Goal: Task Accomplishment & Management: Use online tool/utility

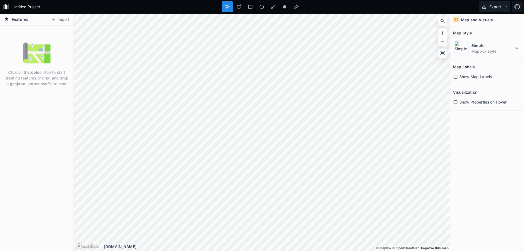
click at [500, 7] on button "Export" at bounding box center [494, 6] width 31 height 11
click at [59, 21] on button "Import" at bounding box center [60, 19] width 23 height 9
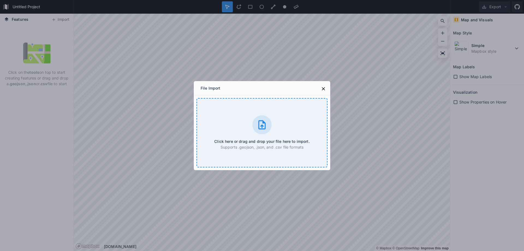
click at [265, 124] on icon at bounding box center [261, 124] width 7 height 9
click at [259, 123] on icon at bounding box center [261, 124] width 7 height 9
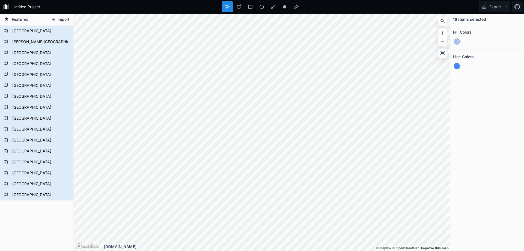
click at [64, 19] on button "Import" at bounding box center [60, 19] width 23 height 9
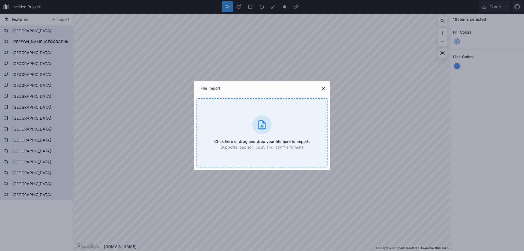
click at [267, 128] on div at bounding box center [261, 124] width 19 height 19
click at [328, 91] on div "File Import" at bounding box center [262, 88] width 136 height 14
click at [324, 88] on icon at bounding box center [323, 88] width 3 height 3
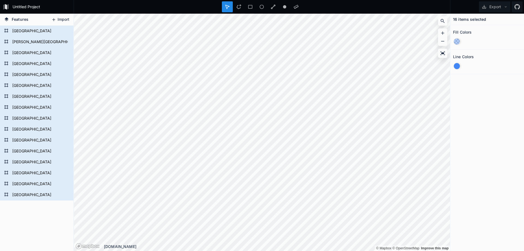
click at [64, 19] on button "Import" at bounding box center [60, 19] width 23 height 9
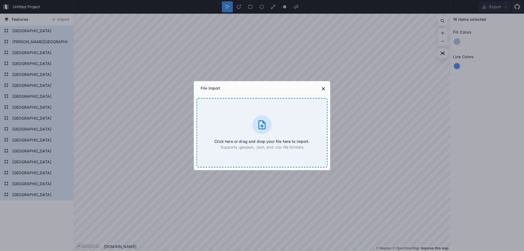
click at [249, 123] on div "Click here or drag and drop your file here to import. Supports .geojson, .json,…" at bounding box center [261, 132] width 131 height 69
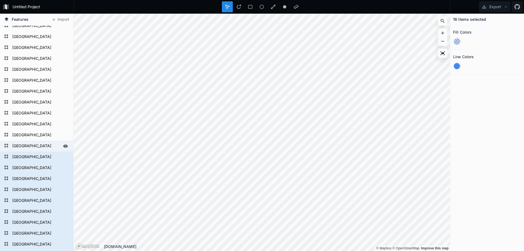
scroll to position [136, 0]
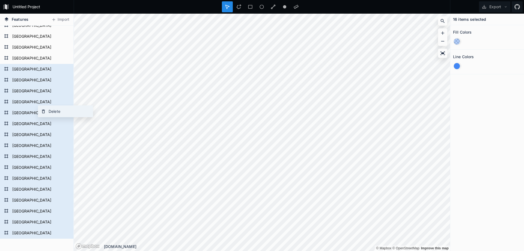
click at [50, 109] on div "Delete" at bounding box center [65, 111] width 55 height 11
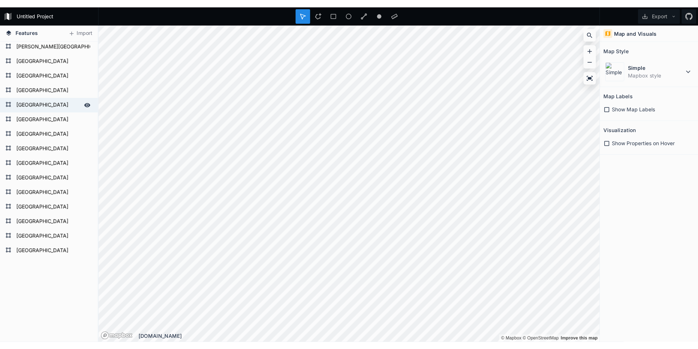
scroll to position [0, 0]
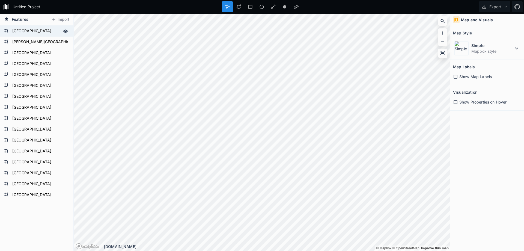
click at [37, 27] on form "[GEOGRAPHIC_DATA]" at bounding box center [36, 31] width 51 height 8
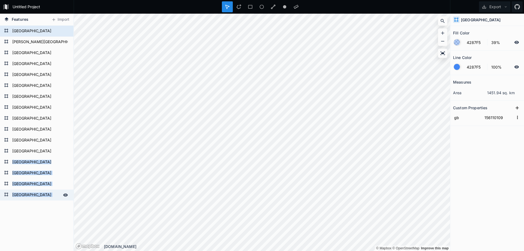
click at [28, 191] on form "[GEOGRAPHIC_DATA]" at bounding box center [36, 195] width 51 height 8
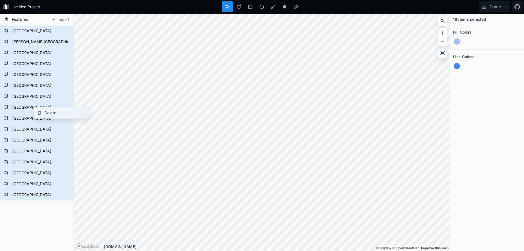
click at [49, 112] on div "Delete" at bounding box center [61, 112] width 55 height 11
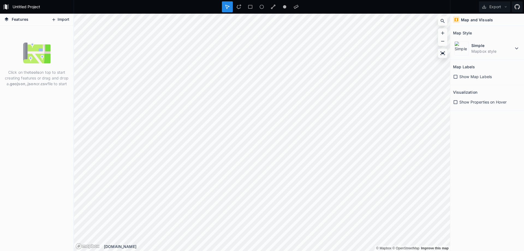
click at [66, 23] on button "Import" at bounding box center [60, 19] width 23 height 9
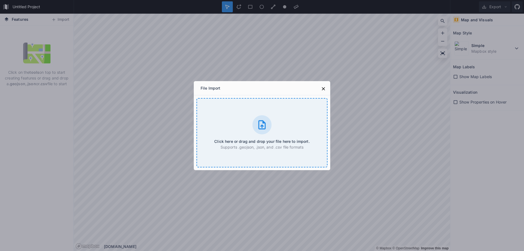
click at [240, 126] on div "Click here or drag and drop your file here to import. Supports .geojson, .json,…" at bounding box center [261, 132] width 131 height 69
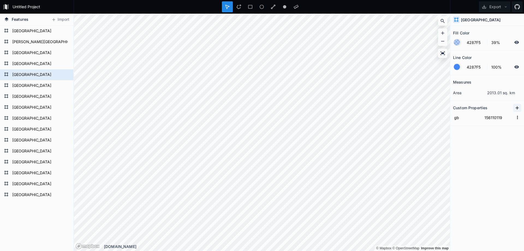
click at [516, 105] on icon at bounding box center [516, 107] width 5 height 5
click at [468, 120] on input "property 1" at bounding box center [467, 117] width 28 height 8
click at [22, 30] on form "[GEOGRAPHIC_DATA]" at bounding box center [36, 31] width 51 height 8
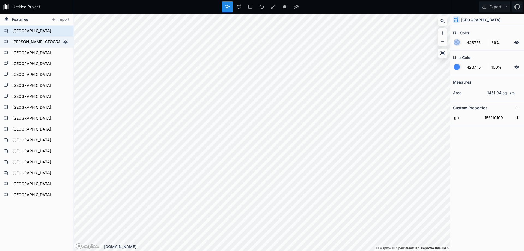
click at [26, 40] on form "[PERSON_NAME][GEOGRAPHIC_DATA]" at bounding box center [36, 42] width 51 height 8
click at [28, 31] on form "[GEOGRAPHIC_DATA]" at bounding box center [36, 31] width 51 height 8
type input "156110109"
click at [516, 107] on icon at bounding box center [516, 107] width 5 height 5
click at [462, 119] on input "property 1" at bounding box center [467, 117] width 28 height 8
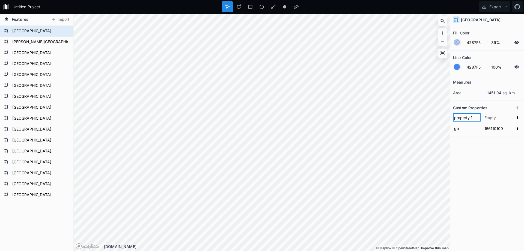
click at [465, 120] on input "property 1" at bounding box center [467, 117] width 28 height 8
click at [464, 120] on input "property 1" at bounding box center [467, 117] width 28 height 8
click at [392, 109] on div "Features [GEOGRAPHIC_DATA] [GEOGRAPHIC_DATA] [GEOGRAPHIC_DATA] [GEOGRAPHIC_DATA…" at bounding box center [262, 132] width 524 height 237
type input "code"
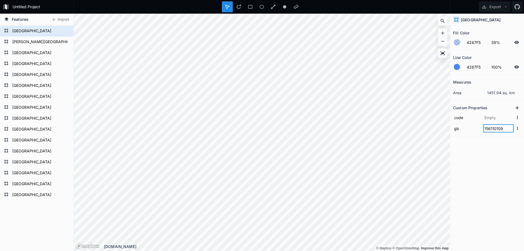
drag, startPoint x: 503, startPoint y: 129, endPoint x: 491, endPoint y: 130, distance: 12.0
click at [491, 130] on input "156110109" at bounding box center [498, 128] width 30 height 8
click at [495, 120] on input "text" at bounding box center [498, 117] width 30 height 8
paste input "110109"
type input "110109"
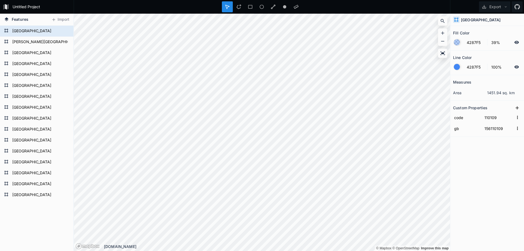
drag, startPoint x: 515, startPoint y: 109, endPoint x: 511, endPoint y: 111, distance: 4.4
click at [515, 109] on icon at bounding box center [516, 107] width 5 height 5
click at [462, 117] on input "property 1" at bounding box center [467, 117] width 28 height 8
click at [440, 116] on div "Features [GEOGRAPHIC_DATA] [GEOGRAPHIC_DATA] [GEOGRAPHIC_DATA] [GEOGRAPHIC_DATA…" at bounding box center [262, 132] width 524 height 237
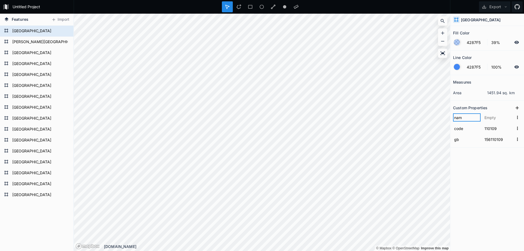
type input "name"
click at [18, 32] on form "[GEOGRAPHIC_DATA]" at bounding box center [36, 31] width 51 height 8
click at [517, 107] on icon at bounding box center [516, 107] width 5 height 5
click at [429, 117] on div "Features [GEOGRAPHIC_DATA] [GEOGRAPHIC_DATA] [GEOGRAPHIC_DATA] [GEOGRAPHIC_DATA…" at bounding box center [262, 132] width 524 height 237
type input "name"
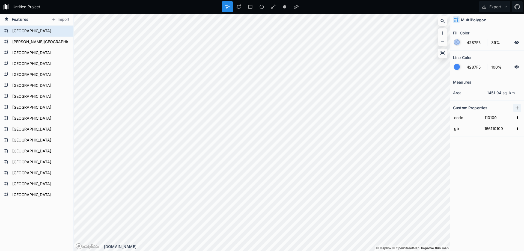
click at [515, 105] on icon at bounding box center [516, 107] width 5 height 5
click at [446, 115] on div "Features [GEOGRAPHIC_DATA] [GEOGRAPHIC_DATA] [GEOGRAPHIC_DATA] [GEOGRAPHIC_DATA…" at bounding box center [262, 132] width 524 height 237
click at [466, 114] on input "property 1" at bounding box center [467, 117] width 28 height 8
click at [471, 117] on input "property 1" at bounding box center [467, 117] width 28 height 8
click at [438, 116] on div "Features [GEOGRAPHIC_DATA] [GEOGRAPHIC_DATA] [GEOGRAPHIC_DATA] [GEOGRAPHIC_DATA…" at bounding box center [262, 132] width 524 height 237
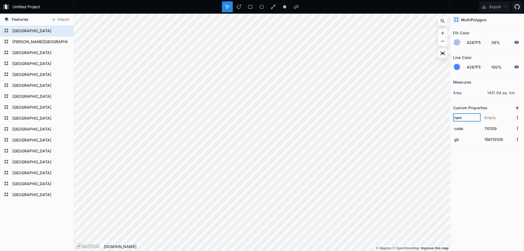
type input "name"
click at [513, 108] on button at bounding box center [517, 108] width 8 height 8
click at [515, 108] on icon at bounding box center [516, 107] width 5 height 5
drag, startPoint x: 476, startPoint y: 127, endPoint x: 452, endPoint y: 126, distance: 23.5
click at [450, 126] on section "Custom Properties property 2 property 1 code 110109 gb 156110109" at bounding box center [487, 130] width 74 height 58
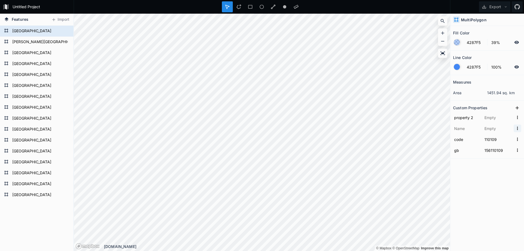
click at [517, 128] on icon "button" at bounding box center [517, 128] width 5 height 5
click at [507, 143] on span "Delete" at bounding box center [509, 145] width 22 height 6
click at [428, 115] on div "Features [GEOGRAPHIC_DATA] [GEOGRAPHIC_DATA] [GEOGRAPHIC_DATA] [GEOGRAPHIC_DATA…" at bounding box center [262, 132] width 524 height 237
type input "name"
click at [514, 108] on icon at bounding box center [516, 107] width 5 height 5
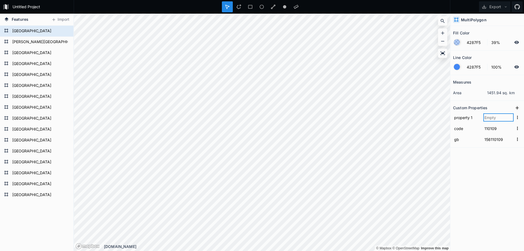
click at [503, 116] on input "text" at bounding box center [498, 117] width 30 height 8
click at [473, 119] on input "property 1" at bounding box center [467, 117] width 28 height 8
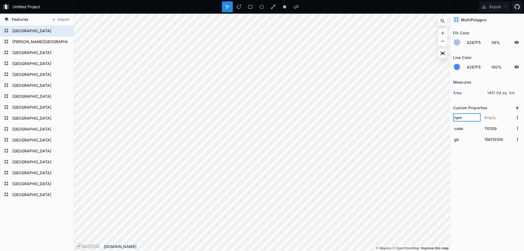
type input "name"
click at [501, 154] on div "Measures area 1451.94 sq. km Custom Properties code 110109 gb 156110109" at bounding box center [487, 149] width 74 height 148
click at [517, 108] on icon at bounding box center [516, 107] width 3 height 3
click at [516, 116] on icon "button" at bounding box center [517, 117] width 5 height 5
click at [508, 117] on input "text" at bounding box center [498, 117] width 30 height 8
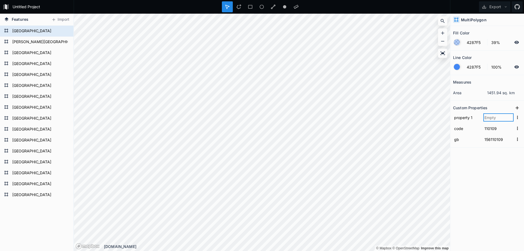
click at [508, 117] on input "text" at bounding box center [498, 117] width 30 height 8
type input "[GEOGRAPHIC_DATA]"
click at [483, 121] on form "property 1 [GEOGRAPHIC_DATA]" at bounding box center [487, 117] width 68 height 11
click at [477, 116] on input "property 1" at bounding box center [467, 117] width 28 height 8
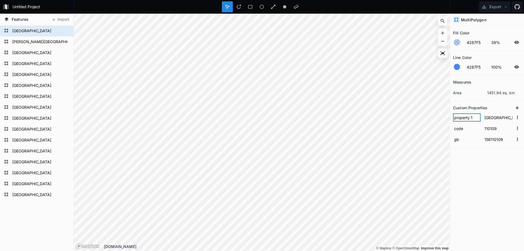
click at [477, 116] on input "property 1" at bounding box center [467, 117] width 28 height 8
type input "name"
click input "submit" at bounding box center [0, 0] width 0 height 0
click at [516, 105] on icon at bounding box center [516, 107] width 5 height 5
click at [471, 115] on input "property 1" at bounding box center [467, 117] width 28 height 8
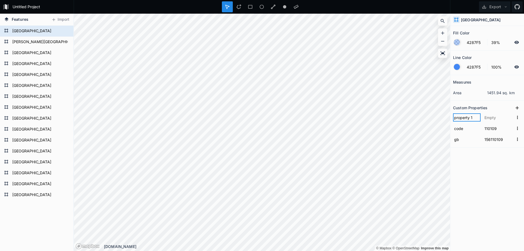
click at [421, 114] on div "Features [GEOGRAPHIC_DATA] [GEOGRAPHIC_DATA] [GEOGRAPHIC_DATA] [GEOGRAPHIC_DATA…" at bounding box center [262, 132] width 524 height 237
type input "name"
click at [516, 107] on icon at bounding box center [516, 107] width 5 height 5
click at [473, 116] on input "property 1" at bounding box center [467, 117] width 28 height 8
click at [444, 117] on div "Features [GEOGRAPHIC_DATA] [GEOGRAPHIC_DATA] [GEOGRAPHIC_DATA] [GEOGRAPHIC_DATA…" at bounding box center [262, 132] width 524 height 237
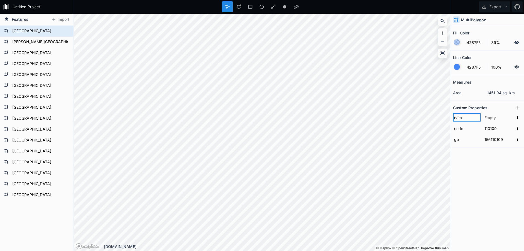
type input "name"
click at [519, 107] on icon at bounding box center [516, 107] width 5 height 5
click at [476, 126] on input "property 1" at bounding box center [467, 128] width 28 height 8
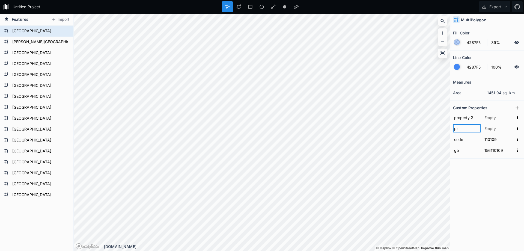
type input "p"
type input "name"
click at [480, 177] on div "Measures area 1451.94 sq. km Custom Properties property 2 name code 110109 gb 1…" at bounding box center [487, 149] width 74 height 148
click at [516, 119] on icon "button" at bounding box center [517, 117] width 5 height 5
click at [506, 132] on span "Delete" at bounding box center [509, 134] width 22 height 6
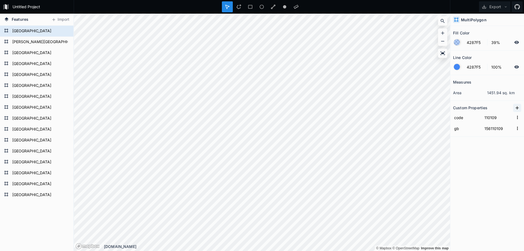
click at [518, 105] on icon at bounding box center [516, 107] width 5 height 5
click at [428, 119] on div "Features [GEOGRAPHIC_DATA] [GEOGRAPHIC_DATA] [GEOGRAPHIC_DATA] [GEOGRAPHIC_DATA…" at bounding box center [262, 132] width 524 height 237
type input "title"
click at [495, 165] on div "Measures area 1451.94 sq. km Custom Properties title code 110109 gb 156110109" at bounding box center [487, 149] width 74 height 148
click at [426, 121] on div "Features [GEOGRAPHIC_DATA] [GEOGRAPHIC_DATA] [GEOGRAPHIC_DATA] [GEOGRAPHIC_DATA…" at bounding box center [262, 132] width 524 height 237
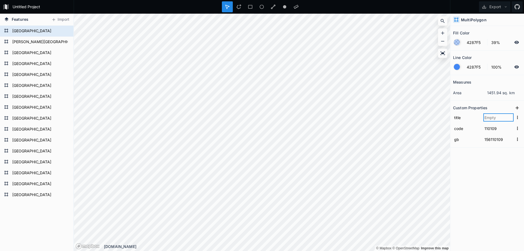
click at [494, 119] on input "text" at bounding box center [498, 117] width 30 height 8
click at [495, 118] on input "text" at bounding box center [498, 117] width 30 height 8
type input "s"
click at [439, 117] on div "Features [GEOGRAPHIC_DATA] [GEOGRAPHIC_DATA] [GEOGRAPHIC_DATA] [GEOGRAPHIC_DATA…" at bounding box center [262, 132] width 524 height 237
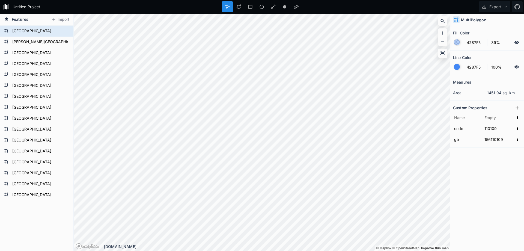
click at [493, 158] on div "Measures area 1451.94 sq. km Custom Properties code 110109 gb 156110109" at bounding box center [487, 149] width 74 height 148
click at [515, 117] on icon "button" at bounding box center [517, 117] width 5 height 5
click at [508, 133] on span "Delete" at bounding box center [509, 134] width 22 height 6
click at [494, 167] on div "Measures area 1451.94 sq. km Custom Properties code 110109 gb 156110109" at bounding box center [487, 149] width 74 height 148
drag, startPoint x: 502, startPoint y: 117, endPoint x: 480, endPoint y: 118, distance: 21.3
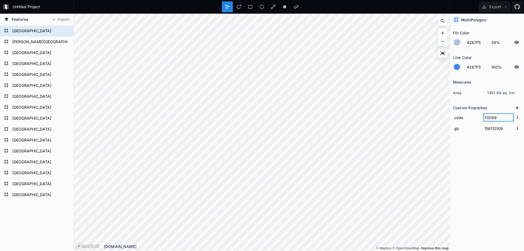
click at [480, 118] on form "code 110109" at bounding box center [487, 117] width 68 height 11
click at [499, 116] on input "110109" at bounding box center [498, 117] width 30 height 8
click at [496, 157] on div "Measures area 1451.94 sq. km Custom Properties code 110109 gb 156110109" at bounding box center [487, 149] width 74 height 148
click at [26, 42] on form "[PERSON_NAME][GEOGRAPHIC_DATA]" at bounding box center [36, 42] width 51 height 8
type input "156110107"
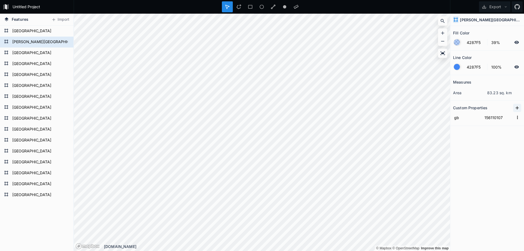
click at [517, 106] on icon at bounding box center [516, 107] width 3 height 3
click at [424, 116] on div "Features [GEOGRAPHIC_DATA] [GEOGRAPHIC_DATA] [GEOGRAPHIC_DATA] [GEOGRAPHIC_DATA…" at bounding box center [262, 132] width 524 height 237
type input "code"
drag, startPoint x: 504, startPoint y: 128, endPoint x: 490, endPoint y: 131, distance: 13.9
click at [490, 131] on input "156110107" at bounding box center [498, 128] width 30 height 8
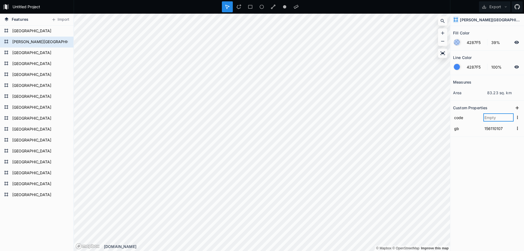
click at [495, 118] on input "text" at bounding box center [498, 117] width 30 height 8
paste input "110107"
type input "110107"
click at [489, 152] on div "Measures area 83.23 sq. km Custom Properties code 110107 gb 156110107" at bounding box center [487, 149] width 74 height 148
click at [24, 57] on form "[GEOGRAPHIC_DATA]" at bounding box center [36, 53] width 51 height 8
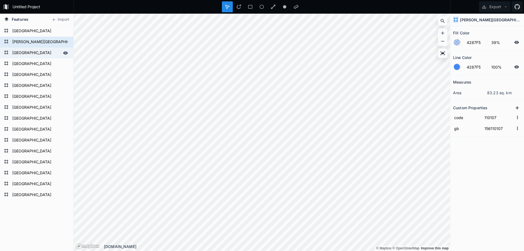
type input "156110118"
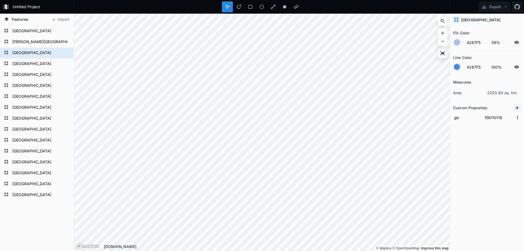
click at [514, 107] on button at bounding box center [517, 108] width 8 height 8
click at [426, 116] on div "Features [GEOGRAPHIC_DATA] [GEOGRAPHIC_DATA] [GEOGRAPHIC_DATA] [GEOGRAPHIC_DATA…" at bounding box center [262, 132] width 524 height 237
type input "code"
drag, startPoint x: 504, startPoint y: 127, endPoint x: 491, endPoint y: 128, distance: 13.7
click at [491, 128] on input "156110118" at bounding box center [498, 128] width 30 height 8
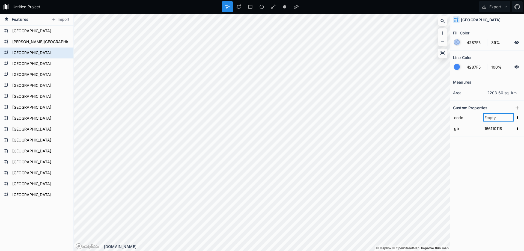
click at [497, 118] on input "text" at bounding box center [498, 117] width 30 height 8
paste input "110118"
type input "110118"
click at [493, 159] on div "Measures area 2203.60 sq. km Custom Properties code 110118 gb 156110118" at bounding box center [487, 149] width 74 height 148
click at [35, 65] on form "[GEOGRAPHIC_DATA]" at bounding box center [36, 64] width 51 height 8
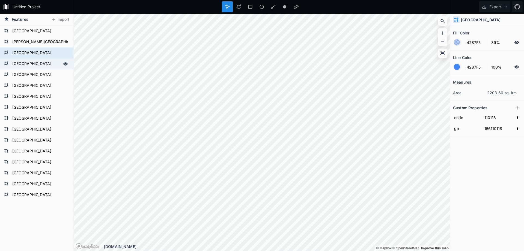
type input "156110108"
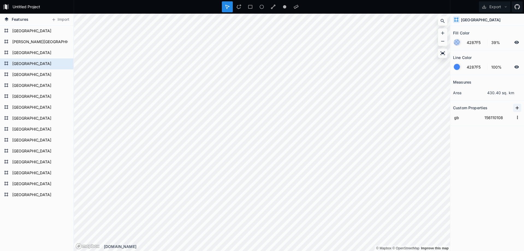
click at [516, 106] on icon at bounding box center [516, 107] width 5 height 5
click at [435, 119] on div "Features [GEOGRAPHIC_DATA] [GEOGRAPHIC_DATA] [GEOGRAPHIC_DATA] [GEOGRAPHIC_DATA…" at bounding box center [262, 132] width 524 height 237
type input "code"
drag, startPoint x: 506, startPoint y: 128, endPoint x: 490, endPoint y: 131, distance: 16.0
click at [490, 131] on input "156110108" at bounding box center [498, 128] width 30 height 8
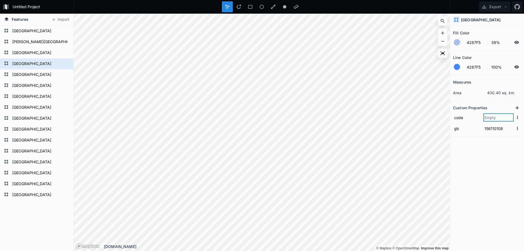
click at [495, 116] on input "text" at bounding box center [498, 117] width 30 height 8
paste input "110108"
type input "110108"
drag, startPoint x: 493, startPoint y: 157, endPoint x: 456, endPoint y: 143, distance: 39.3
click at [493, 157] on div "Measures area 430.40 sq. km Custom Properties code 110108 gb 156110108" at bounding box center [487, 149] width 74 height 148
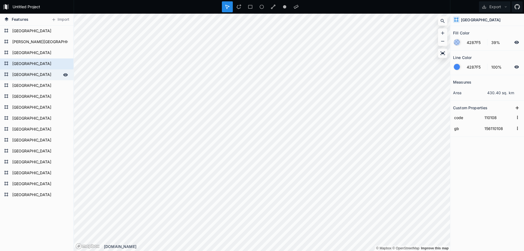
click at [38, 73] on form "[GEOGRAPHIC_DATA]" at bounding box center [36, 75] width 51 height 8
type input "156110119"
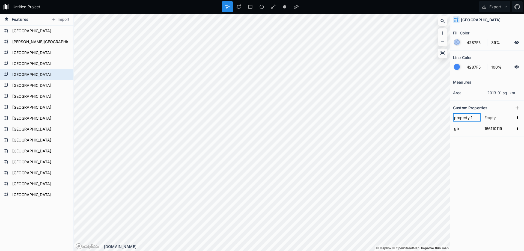
click at [419, 117] on div "Features [GEOGRAPHIC_DATA] [GEOGRAPHIC_DATA] [GEOGRAPHIC_DATA] [GEOGRAPHIC_DATA…" at bounding box center [262, 132] width 524 height 237
type input "code"
drag, startPoint x: 490, startPoint y: 128, endPoint x: 507, endPoint y: 130, distance: 17.6
click at [507, 130] on input "156110119" at bounding box center [498, 128] width 30 height 8
click at [499, 116] on input "text" at bounding box center [498, 117] width 30 height 8
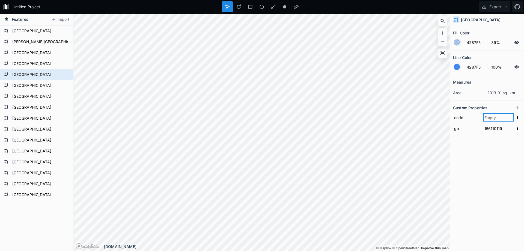
paste input "110119"
click at [138, 94] on div "Features [GEOGRAPHIC_DATA] [GEOGRAPHIC_DATA] [GEOGRAPHIC_DATA] [GEOGRAPHIC_DATA…" at bounding box center [262, 132] width 524 height 237
type input "110119"
click at [500, 151] on div "Measures area 2013.01 sq. km Custom Properties code 110119 gb 156110119" at bounding box center [487, 149] width 74 height 148
click at [30, 64] on form "[GEOGRAPHIC_DATA]" at bounding box center [36, 64] width 51 height 8
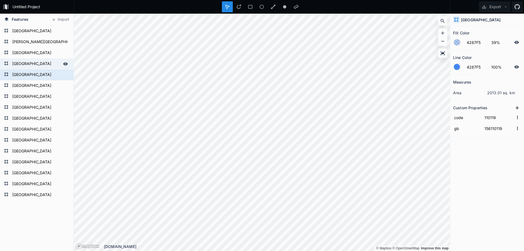
type input "156110108"
type input "110108"
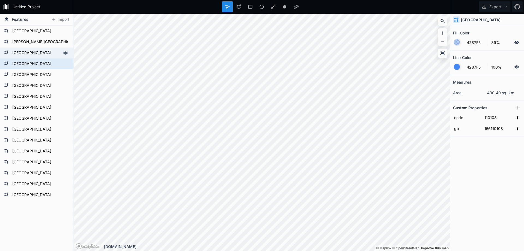
click at [31, 53] on form "[GEOGRAPHIC_DATA]" at bounding box center [36, 53] width 51 height 8
type input "156110118"
type input "110118"
click at [35, 41] on form "[PERSON_NAME][GEOGRAPHIC_DATA]" at bounding box center [36, 42] width 51 height 8
type input "156110107"
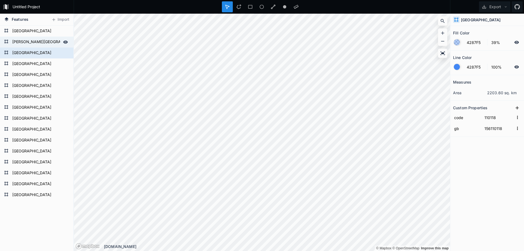
type input "110107"
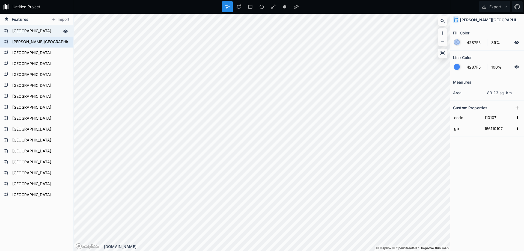
click at [38, 34] on form "[GEOGRAPHIC_DATA]" at bounding box center [36, 31] width 51 height 8
type input "156110109"
type input "110109"
click at [34, 41] on form "[PERSON_NAME][GEOGRAPHIC_DATA]" at bounding box center [36, 42] width 51 height 8
type input "156110107"
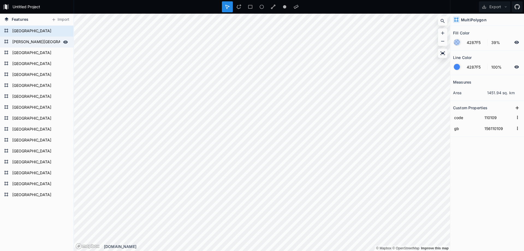
type input "110107"
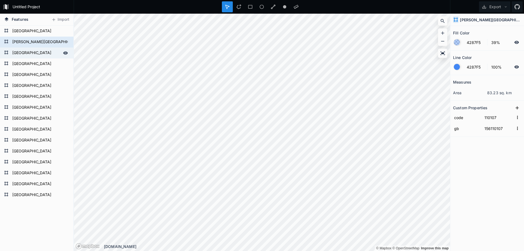
click at [33, 50] on form "[GEOGRAPHIC_DATA]" at bounding box center [36, 53] width 51 height 8
type input "156110118"
type input "110118"
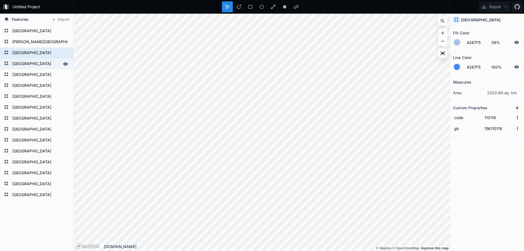
click at [31, 60] on form "[GEOGRAPHIC_DATA]" at bounding box center [36, 64] width 51 height 8
type input "156110108"
type input "110108"
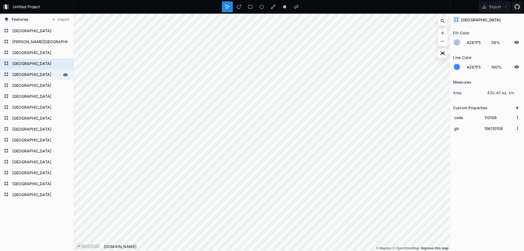
click at [32, 72] on form "[GEOGRAPHIC_DATA]" at bounding box center [36, 75] width 51 height 8
type input "156110119"
type input "110119"
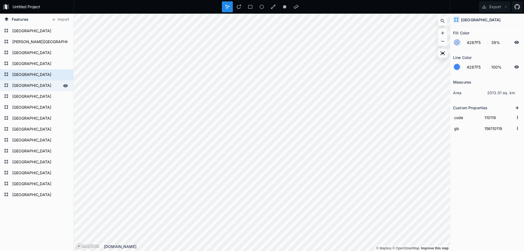
click at [34, 82] on form "[GEOGRAPHIC_DATA]" at bounding box center [36, 86] width 51 height 8
type input "156110105"
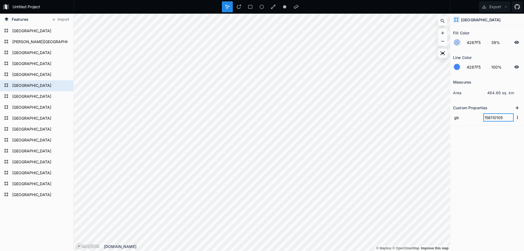
drag, startPoint x: 505, startPoint y: 118, endPoint x: 490, endPoint y: 119, distance: 15.4
click at [490, 119] on input "156110105" at bounding box center [498, 117] width 30 height 8
drag, startPoint x: 515, startPoint y: 107, endPoint x: 507, endPoint y: 110, distance: 8.1
click at [515, 107] on icon at bounding box center [516, 107] width 5 height 5
click at [449, 120] on div "Features [GEOGRAPHIC_DATA] [GEOGRAPHIC_DATA] [GEOGRAPHIC_DATA] [GEOGRAPHIC_DATA…" at bounding box center [262, 132] width 524 height 237
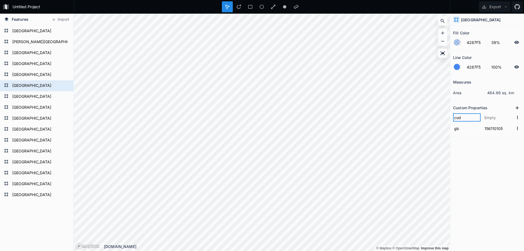
type input "code"
type input "110105"
drag, startPoint x: 494, startPoint y: 151, endPoint x: 495, endPoint y: 148, distance: 2.8
click at [494, 151] on div "Measures area 464.66 sq. km Custom Properties code 110105 gb 156110105" at bounding box center [487, 149] width 74 height 148
click at [503, 7] on button "Export" at bounding box center [494, 6] width 31 height 11
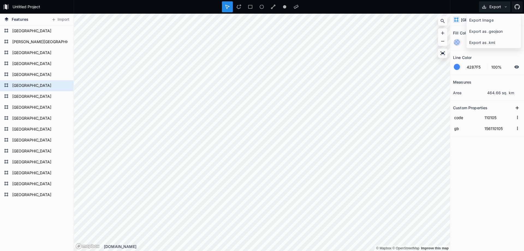
click at [505, 5] on icon at bounding box center [506, 7] width 4 height 4
click at [44, 98] on form "[GEOGRAPHIC_DATA]" at bounding box center [36, 96] width 51 height 8
type input "156110116"
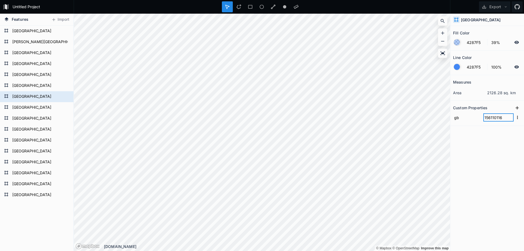
drag, startPoint x: 504, startPoint y: 117, endPoint x: 490, endPoint y: 117, distance: 14.7
click at [490, 117] on input "156110116" at bounding box center [498, 117] width 30 height 8
drag, startPoint x: 508, startPoint y: 112, endPoint x: 513, endPoint y: 108, distance: 6.4
click at [511, 109] on section "Custom Properties gb 156110116" at bounding box center [487, 113] width 74 height 25
click at [500, 122] on form "gb 156110116" at bounding box center [487, 117] width 68 height 11
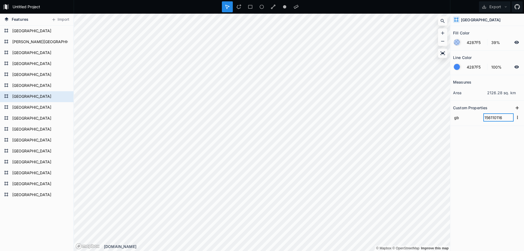
drag, startPoint x: 505, startPoint y: 118, endPoint x: 492, endPoint y: 119, distance: 12.9
click at [495, 118] on input "156110116" at bounding box center [498, 117] width 30 height 8
click at [491, 119] on input "156110116" at bounding box center [498, 117] width 30 height 8
drag, startPoint x: 491, startPoint y: 119, endPoint x: 501, endPoint y: 116, distance: 10.5
click at [501, 116] on input "156110116" at bounding box center [498, 117] width 30 height 8
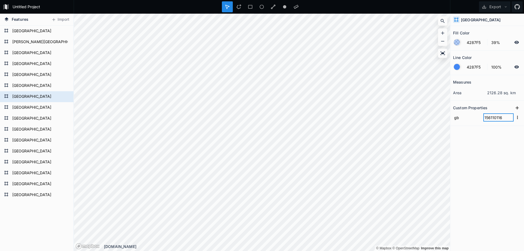
click at [503, 117] on input "156110116" at bounding box center [498, 117] width 30 height 8
drag, startPoint x: 504, startPoint y: 117, endPoint x: 489, endPoint y: 116, distance: 14.2
click at [489, 116] on input "156110116" at bounding box center [498, 117] width 30 height 8
click at [490, 116] on input "156110116" at bounding box center [498, 117] width 30 height 8
drag, startPoint x: 491, startPoint y: 119, endPoint x: 504, endPoint y: 118, distance: 13.7
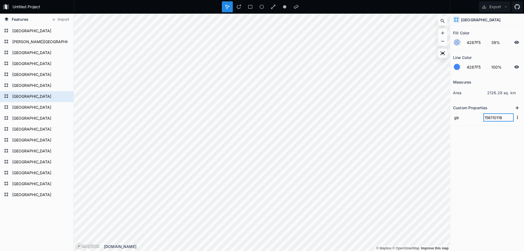
click at [504, 118] on input "156110116" at bounding box center [498, 117] width 30 height 8
click at [515, 109] on icon at bounding box center [516, 107] width 5 height 5
click at [416, 118] on div "Features [GEOGRAPHIC_DATA] [GEOGRAPHIC_DATA] [GEOGRAPHIC_DATA] [GEOGRAPHIC_DATA…" at bounding box center [262, 132] width 524 height 237
type input "code"
click at [486, 118] on input "text" at bounding box center [498, 117] width 30 height 8
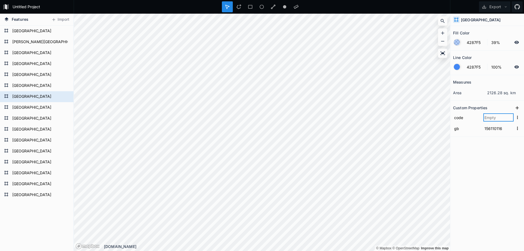
paste input "110116"
type input "110116"
click at [19, 106] on form "[GEOGRAPHIC_DATA]" at bounding box center [36, 107] width 51 height 8
type input "156110106"
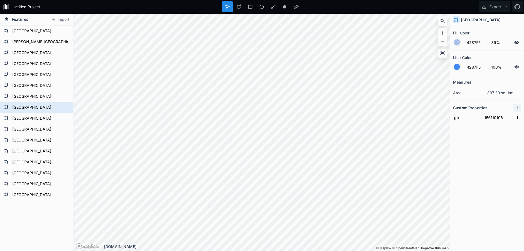
click at [518, 107] on icon at bounding box center [516, 107] width 3 height 3
drag, startPoint x: 508, startPoint y: 129, endPoint x: 490, endPoint y: 129, distance: 18.3
click at [490, 129] on input "156110106" at bounding box center [498, 128] width 30 height 8
click at [426, 119] on div "Features [GEOGRAPHIC_DATA] [GEOGRAPHIC_DATA] [GEOGRAPHIC_DATA] [GEOGRAPHIC_DATA…" at bounding box center [262, 132] width 524 height 237
type input "code"
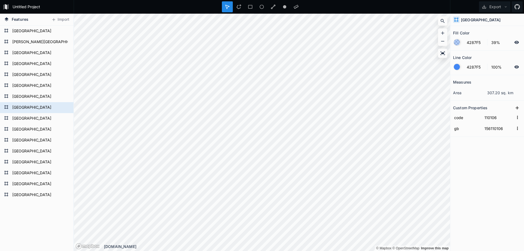
type input "110106"
click at [493, 160] on div "Measures area 307.20 sq. km Custom Properties code 110106 gb 156110106" at bounding box center [487, 149] width 74 height 148
click at [26, 115] on form "[GEOGRAPHIC_DATA]" at bounding box center [36, 118] width 51 height 8
type input "156110117"
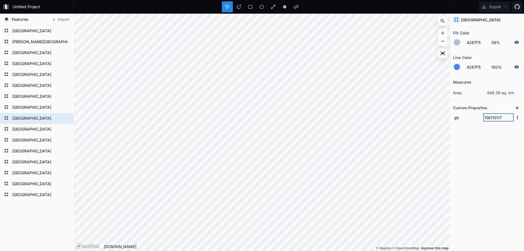
drag, startPoint x: 506, startPoint y: 117, endPoint x: 490, endPoint y: 119, distance: 15.5
click at [490, 119] on input "156110117" at bounding box center [498, 117] width 30 height 8
click at [516, 106] on icon at bounding box center [516, 107] width 5 height 5
click at [426, 116] on div "Features [GEOGRAPHIC_DATA] [GEOGRAPHIC_DATA] [GEOGRAPHIC_DATA] [GEOGRAPHIC_DATA…" at bounding box center [262, 132] width 524 height 237
type input "code"
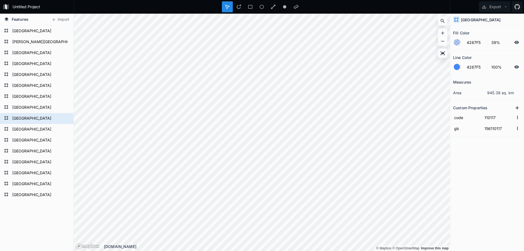
type input "110117"
click at [497, 158] on div "Measures area 945.38 sq. km Custom Properties code 110117 gb 156110117" at bounding box center [487, 149] width 74 height 148
click at [17, 130] on form "[GEOGRAPHIC_DATA]" at bounding box center [36, 129] width 51 height 8
type input "156110114"
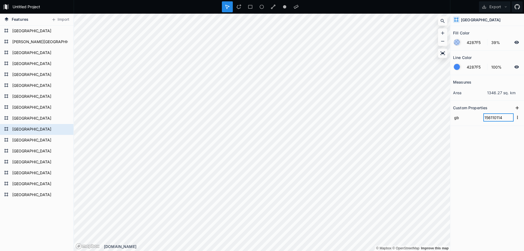
drag, startPoint x: 503, startPoint y: 117, endPoint x: 489, endPoint y: 121, distance: 14.2
click at [489, 121] on input "156110114" at bounding box center [498, 117] width 30 height 8
click at [515, 108] on button at bounding box center [517, 108] width 8 height 8
click at [423, 117] on div "Features [GEOGRAPHIC_DATA] [GEOGRAPHIC_DATA] [GEOGRAPHIC_DATA] [GEOGRAPHIC_DATA…" at bounding box center [262, 132] width 524 height 237
type input "code"
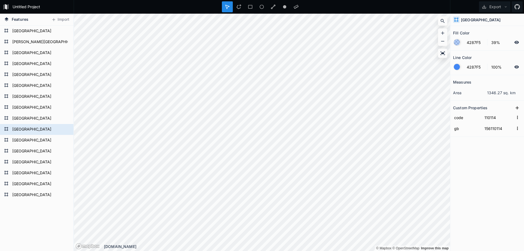
type input "110114"
click at [489, 159] on div "Measures area 1346.27 sq. km Custom Properties code 110114 gb 156110114" at bounding box center [487, 149] width 74 height 148
click at [44, 140] on form "[GEOGRAPHIC_DATA]" at bounding box center [36, 140] width 51 height 8
type input "156110115"
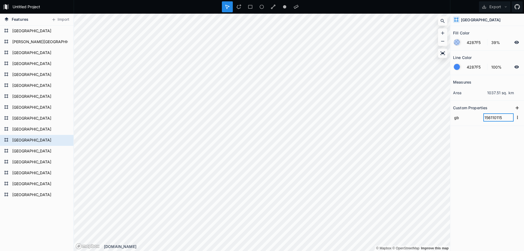
drag, startPoint x: 509, startPoint y: 117, endPoint x: 491, endPoint y: 118, distance: 18.0
click at [491, 118] on input "156110115" at bounding box center [498, 117] width 30 height 8
click at [519, 104] on button at bounding box center [517, 108] width 8 height 8
click at [433, 119] on div "Features [GEOGRAPHIC_DATA] [GEOGRAPHIC_DATA] [GEOGRAPHIC_DATA] [GEOGRAPHIC_DATA…" at bounding box center [262, 132] width 524 height 237
type input "code"
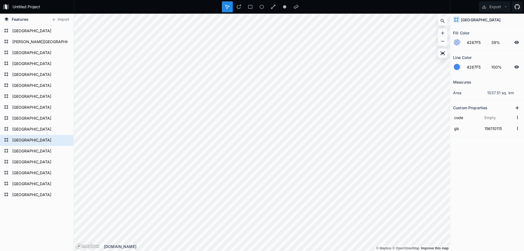
drag, startPoint x: 486, startPoint y: 112, endPoint x: 490, endPoint y: 116, distance: 5.0
click at [490, 116] on input "text" at bounding box center [498, 117] width 30 height 8
paste input "110115"
type input "110115"
click at [494, 170] on div "Measures area 1037.51 sq. km Custom Properties code 110115 gb 156110115" at bounding box center [487, 149] width 74 height 148
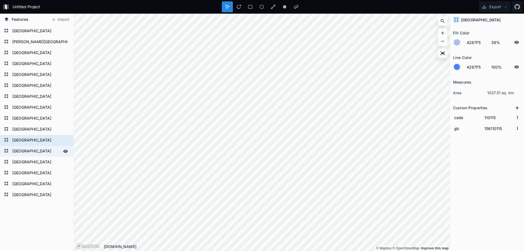
click at [49, 154] on form "[GEOGRAPHIC_DATA]" at bounding box center [36, 151] width 51 height 8
type input "156110101"
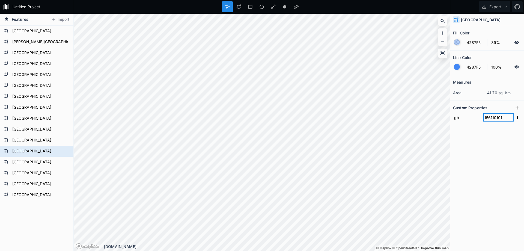
drag, startPoint x: 506, startPoint y: 120, endPoint x: 489, endPoint y: 121, distance: 17.0
click at [489, 121] on form "gb 156110101" at bounding box center [487, 117] width 68 height 11
click at [492, 119] on input "156110101" at bounding box center [498, 117] width 30 height 8
drag, startPoint x: 489, startPoint y: 118, endPoint x: 504, endPoint y: 117, distance: 14.8
click at [504, 117] on input "156110101" at bounding box center [498, 117] width 30 height 8
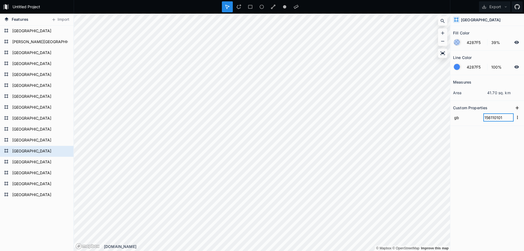
click at [504, 117] on input "156110101" at bounding box center [498, 117] width 30 height 8
click at [496, 118] on input "156110101" at bounding box center [498, 117] width 30 height 8
drag, startPoint x: 501, startPoint y: 116, endPoint x: 491, endPoint y: 117, distance: 10.5
click at [491, 117] on input "156110101" at bounding box center [498, 117] width 30 height 8
drag, startPoint x: 516, startPoint y: 108, endPoint x: 513, endPoint y: 110, distance: 3.7
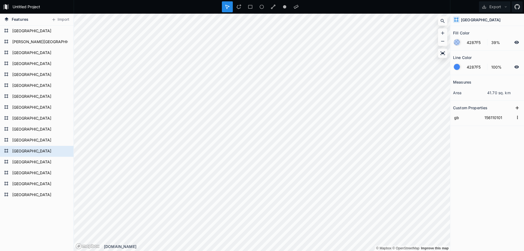
click at [516, 108] on icon at bounding box center [516, 107] width 5 height 5
click at [385, 117] on div "Features [GEOGRAPHIC_DATA] [GEOGRAPHIC_DATA] [GEOGRAPHIC_DATA] [GEOGRAPHIC_DATA…" at bounding box center [262, 132] width 524 height 237
type input "code"
type input "110101"
click at [492, 154] on div "Measures area 41.70 sq. km Custom Properties code 110101 gb 156110101" at bounding box center [487, 149] width 74 height 148
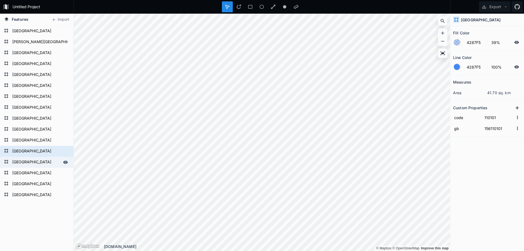
click at [28, 164] on form "[GEOGRAPHIC_DATA]" at bounding box center [36, 162] width 51 height 8
type input "156110112"
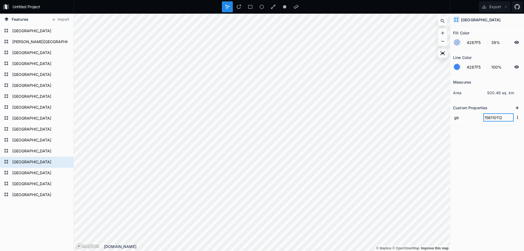
drag, startPoint x: 507, startPoint y: 115, endPoint x: 490, endPoint y: 119, distance: 17.5
click at [490, 119] on input "156110112" at bounding box center [498, 117] width 30 height 8
click at [514, 106] on button at bounding box center [517, 108] width 8 height 8
click at [362, 107] on div "Features [GEOGRAPHIC_DATA] [GEOGRAPHIC_DATA] [GEOGRAPHIC_DATA] [GEOGRAPHIC_DATA…" at bounding box center [262, 132] width 524 height 237
type input "code"
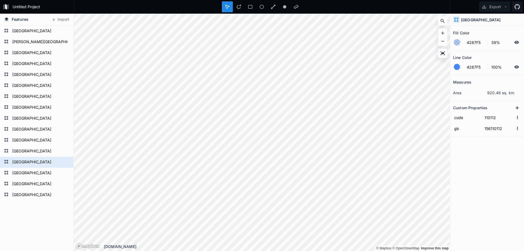
type input "110112"
click at [484, 154] on div "Measures area 920.46 sq. km Custom Properties code 110112 gb 156110112" at bounding box center [487, 149] width 74 height 148
click at [34, 175] on form "[GEOGRAPHIC_DATA]" at bounding box center [36, 173] width 51 height 8
type input "156110102"
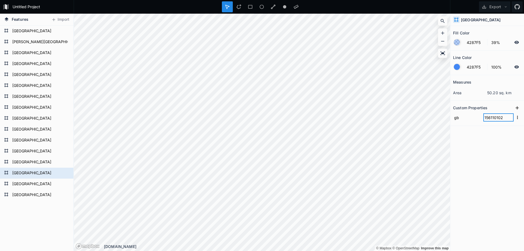
drag, startPoint x: 501, startPoint y: 116, endPoint x: 490, endPoint y: 117, distance: 11.5
click at [490, 117] on input "156110102" at bounding box center [498, 117] width 30 height 8
drag, startPoint x: 517, startPoint y: 106, endPoint x: 512, endPoint y: 108, distance: 5.4
click at [517, 106] on icon at bounding box center [516, 107] width 5 height 5
click at [432, 116] on div "Features [GEOGRAPHIC_DATA] [GEOGRAPHIC_DATA] [GEOGRAPHIC_DATA] [GEOGRAPHIC_DATA…" at bounding box center [262, 132] width 524 height 237
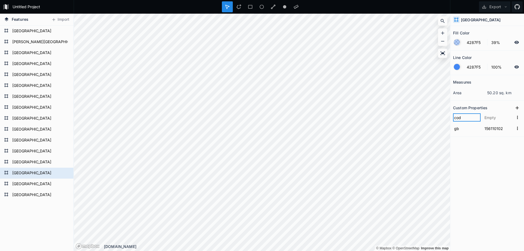
type input "code"
drag, startPoint x: 483, startPoint y: 119, endPoint x: 473, endPoint y: 119, distance: 9.8
click at [473, 119] on form "code v" at bounding box center [487, 117] width 68 height 11
type input "110102"
click at [490, 169] on div "Measures area 50.20 sq. km Custom Properties code 110102 gb 156110102" at bounding box center [487, 149] width 74 height 148
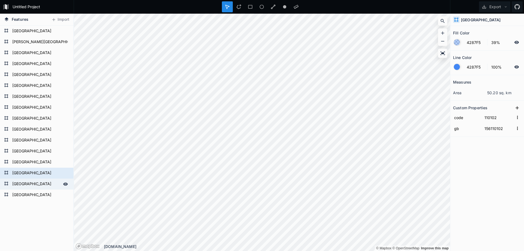
click at [20, 184] on form "[GEOGRAPHIC_DATA]" at bounding box center [36, 184] width 51 height 8
type input "156110113"
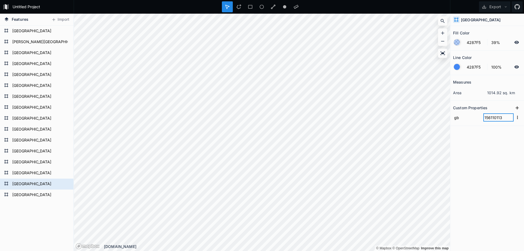
drag, startPoint x: 502, startPoint y: 115, endPoint x: 491, endPoint y: 119, distance: 11.7
click at [491, 119] on input "156110113" at bounding box center [498, 117] width 30 height 8
click at [518, 108] on icon at bounding box center [516, 107] width 5 height 5
click at [417, 118] on div "Features [GEOGRAPHIC_DATA] [GEOGRAPHIC_DATA] [GEOGRAPHIC_DATA] [GEOGRAPHIC_DATA…" at bounding box center [262, 132] width 524 height 237
type input "code"
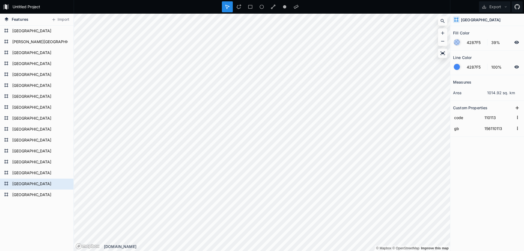
type input "110113"
click at [489, 155] on div "Measures area 1014.92 sq. km Custom Properties code 110113 gb 156110113" at bounding box center [487, 149] width 74 height 148
click at [27, 191] on form "[GEOGRAPHIC_DATA]" at bounding box center [36, 195] width 51 height 8
type input "156110111"
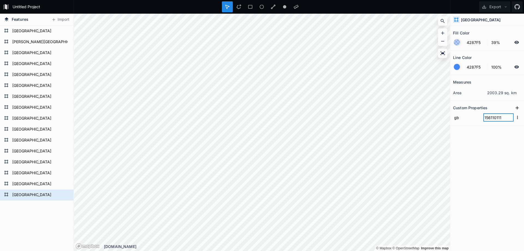
drag, startPoint x: 502, startPoint y: 117, endPoint x: 490, endPoint y: 119, distance: 12.4
click at [490, 119] on input "156110111" at bounding box center [498, 117] width 30 height 8
click at [515, 108] on icon at bounding box center [516, 107] width 5 height 5
click at [394, 115] on div "Features [GEOGRAPHIC_DATA] [GEOGRAPHIC_DATA] [GEOGRAPHIC_DATA] [GEOGRAPHIC_DATA…" at bounding box center [262, 132] width 524 height 237
type input "code"
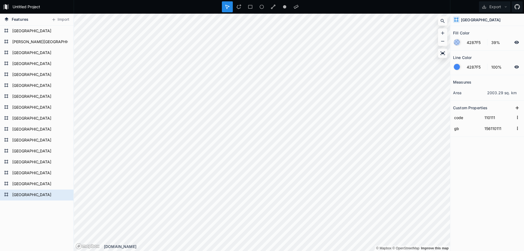
type input "110111"
click at [491, 160] on div "Measures area 2003.29 sq. km Custom Properties code 110111 gb 156110111" at bounding box center [487, 149] width 74 height 148
click at [41, 168] on div "[GEOGRAPHIC_DATA]" at bounding box center [36, 173] width 73 height 11
type input "156110102"
type input "110102"
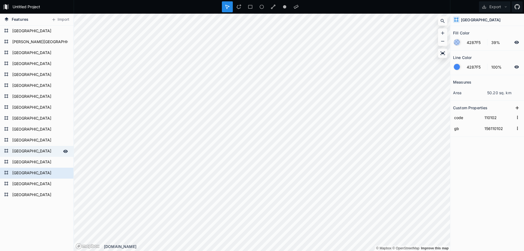
click at [39, 148] on form "[GEOGRAPHIC_DATA]" at bounding box center [36, 151] width 51 height 8
type input "156110101"
type input "110101"
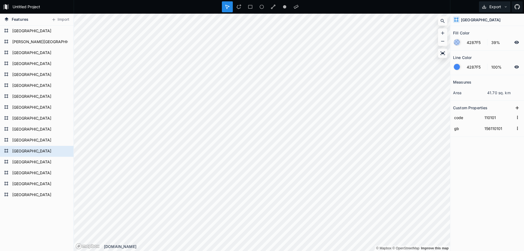
click at [502, 8] on button "Export" at bounding box center [494, 6] width 31 height 11
click at [497, 32] on div "Export as .geojson" at bounding box center [493, 31] width 55 height 11
click at [491, 161] on div "Measures area 41.70 sq. km Custom Properties code 110101 gb 156110101" at bounding box center [487, 149] width 74 height 148
click at [48, 33] on form "[GEOGRAPHIC_DATA]" at bounding box center [36, 31] width 51 height 8
type input "156110109"
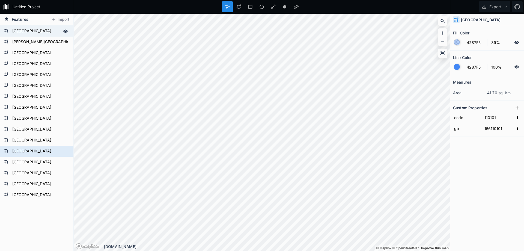
type input "110109"
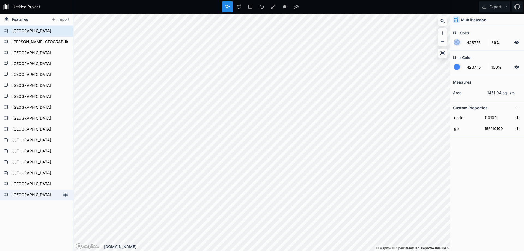
click at [30, 193] on form "[GEOGRAPHIC_DATA]" at bounding box center [36, 195] width 51 height 8
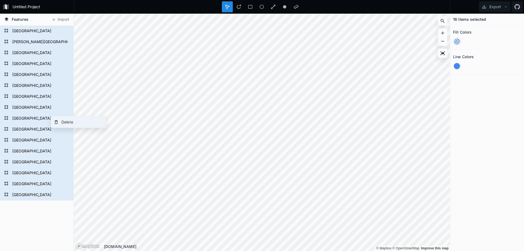
click at [71, 122] on div "Delete" at bounding box center [78, 121] width 55 height 11
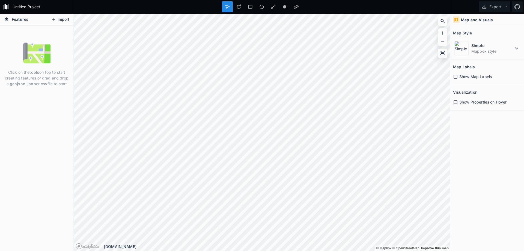
click at [70, 22] on button "Import" at bounding box center [60, 19] width 23 height 9
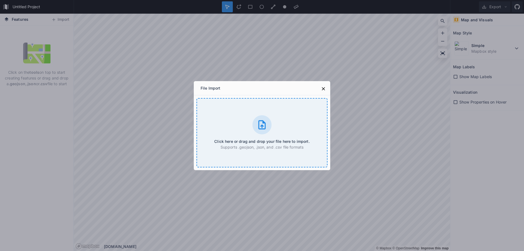
click at [263, 124] on icon at bounding box center [261, 124] width 11 height 11
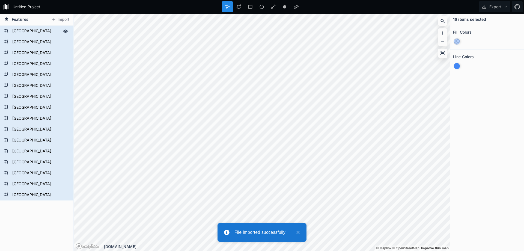
click at [28, 31] on form "[GEOGRAPHIC_DATA]" at bounding box center [36, 31] width 51 height 8
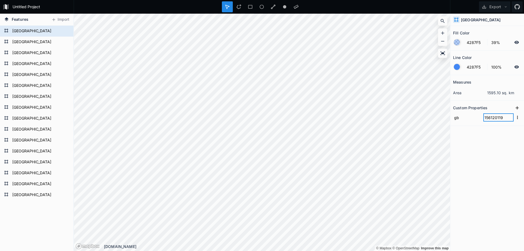
drag, startPoint x: 507, startPoint y: 116, endPoint x: 491, endPoint y: 119, distance: 17.1
click at [491, 119] on input "156120119" at bounding box center [498, 117] width 30 height 8
click at [514, 107] on button at bounding box center [517, 108] width 8 height 8
click at [414, 118] on div "Features [GEOGRAPHIC_DATA] [GEOGRAPHIC_DATA] [GEOGRAPHIC_DATA] [GEOGRAPHIC_DATA…" at bounding box center [262, 132] width 524 height 237
click at [423, 117] on div "Features [GEOGRAPHIC_DATA] [GEOGRAPHIC_DATA] [GEOGRAPHIC_DATA] [GEOGRAPHIC_DATA…" at bounding box center [262, 132] width 524 height 237
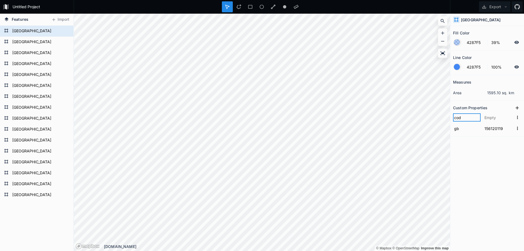
type input "code"
type input "120119"
click at [497, 146] on div "Measures area 1595.10 sq. km Custom Properties code 120119 gb 156120119" at bounding box center [487, 149] width 74 height 148
click at [21, 41] on form "[GEOGRAPHIC_DATA]" at bounding box center [36, 42] width 51 height 8
type input "156120104"
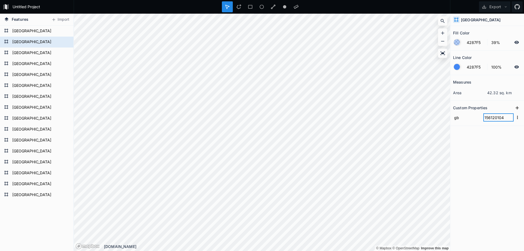
drag, startPoint x: 503, startPoint y: 118, endPoint x: 491, endPoint y: 121, distance: 12.5
click at [491, 121] on input "156120104" at bounding box center [498, 117] width 30 height 8
drag, startPoint x: 515, startPoint y: 106, endPoint x: 501, endPoint y: 111, distance: 14.5
click at [515, 106] on icon at bounding box center [516, 107] width 5 height 5
click at [414, 116] on div "Features [GEOGRAPHIC_DATA] [GEOGRAPHIC_DATA] [GEOGRAPHIC_DATA] [GEOGRAPHIC_DATA…" at bounding box center [262, 132] width 524 height 237
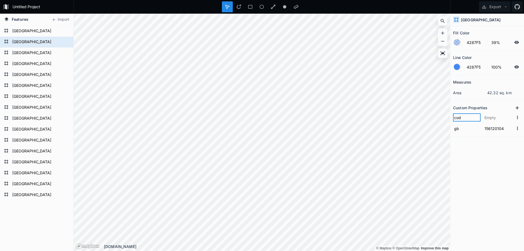
type input "code"
type input "120104"
click at [500, 154] on div "Measures area 42.32 sq. km Custom Properties code 120104 gb 156120104" at bounding box center [487, 149] width 74 height 148
click at [10, 49] on div "[GEOGRAPHIC_DATA]" at bounding box center [36, 52] width 73 height 11
type input "156120115"
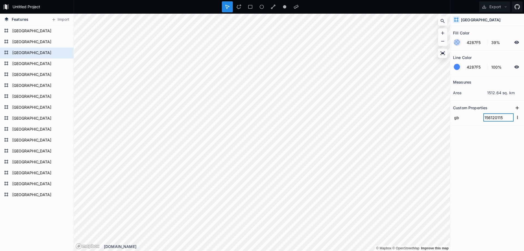
drag, startPoint x: 503, startPoint y: 118, endPoint x: 490, endPoint y: 120, distance: 12.8
click at [490, 120] on input "156120115" at bounding box center [498, 117] width 30 height 8
drag, startPoint x: 517, startPoint y: 106, endPoint x: 501, endPoint y: 111, distance: 16.0
click at [517, 106] on icon at bounding box center [516, 107] width 5 height 5
click at [409, 116] on div "Features [GEOGRAPHIC_DATA] [GEOGRAPHIC_DATA] [GEOGRAPHIC_DATA] [GEOGRAPHIC_DATA…" at bounding box center [262, 132] width 524 height 237
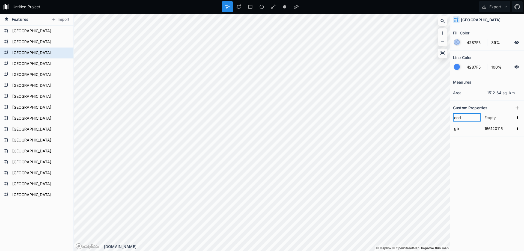
type input "code"
click at [479, 114] on input "code" at bounding box center [467, 117] width 28 height 8
type input "120115"
click at [497, 160] on div "Measures area 1512.64 sq. km Custom Properties code 120115 gb 156120115" at bounding box center [487, 149] width 74 height 148
click at [50, 31] on form "[GEOGRAPHIC_DATA]" at bounding box center [36, 31] width 51 height 8
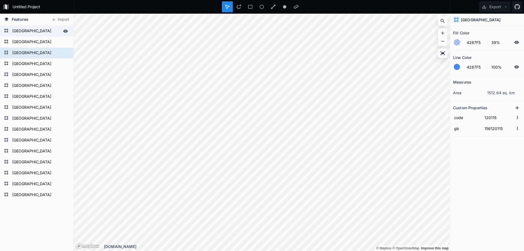
type input "156120119"
type input "120119"
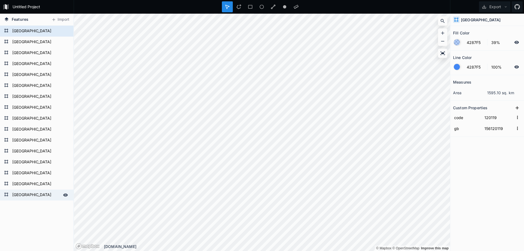
click at [27, 195] on form "[GEOGRAPHIC_DATA]" at bounding box center [36, 195] width 51 height 8
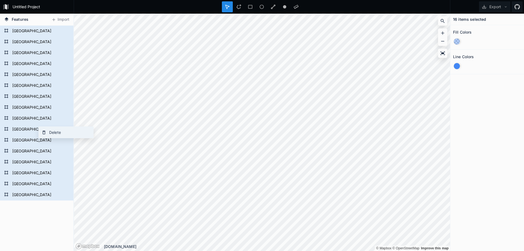
click at [56, 135] on div "Delete" at bounding box center [66, 132] width 55 height 11
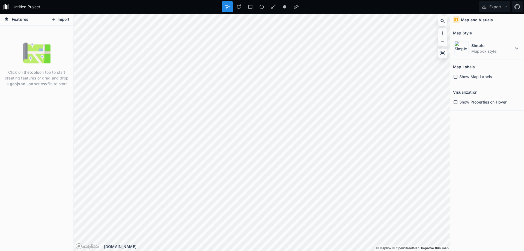
click at [62, 17] on button "Import" at bounding box center [60, 19] width 23 height 9
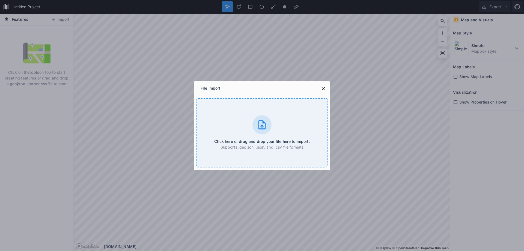
click at [263, 119] on div at bounding box center [261, 124] width 19 height 19
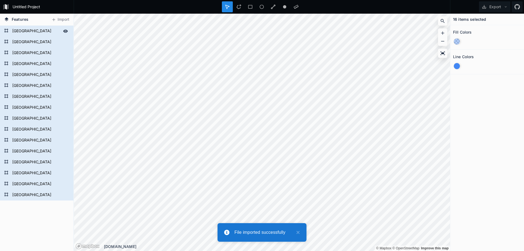
click at [21, 31] on form "[GEOGRAPHIC_DATA]" at bounding box center [36, 31] width 51 height 8
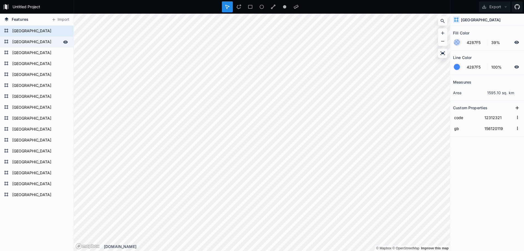
click at [22, 40] on form "[GEOGRAPHIC_DATA]" at bounding box center [36, 42] width 51 height 8
click at [27, 31] on form "[GEOGRAPHIC_DATA]" at bounding box center [36, 31] width 51 height 8
click at [21, 39] on form "[GEOGRAPHIC_DATA]" at bounding box center [36, 42] width 51 height 8
click at [26, 32] on form "[GEOGRAPHIC_DATA]" at bounding box center [36, 31] width 51 height 8
type input "156120119"
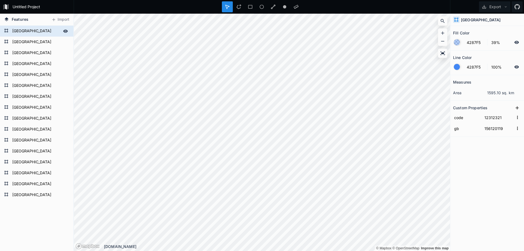
click at [51, 31] on form "[GEOGRAPHIC_DATA]" at bounding box center [36, 31] width 51 height 8
click at [31, 192] on form "[GEOGRAPHIC_DATA]" at bounding box center [36, 195] width 51 height 8
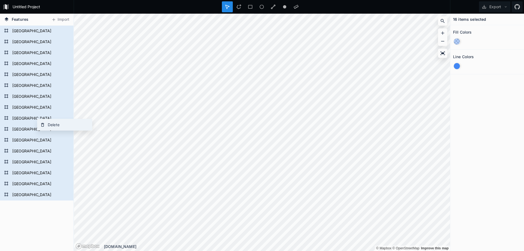
click at [60, 125] on div "Delete" at bounding box center [64, 124] width 55 height 11
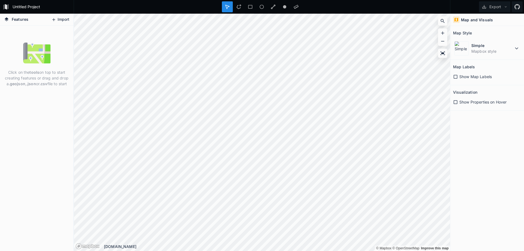
click at [61, 18] on button "Import" at bounding box center [60, 19] width 23 height 9
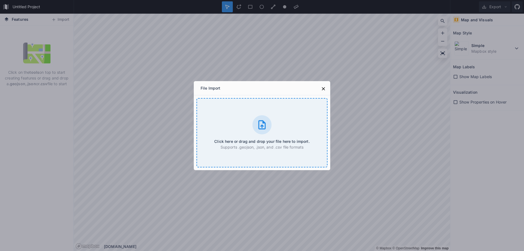
click at [269, 126] on div at bounding box center [261, 124] width 19 height 19
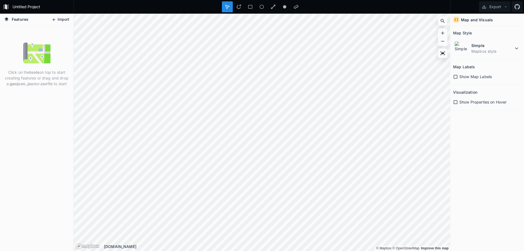
click at [61, 19] on button "Import" at bounding box center [60, 19] width 23 height 9
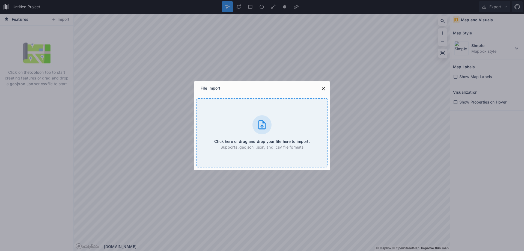
click at [260, 125] on icon at bounding box center [261, 124] width 11 height 11
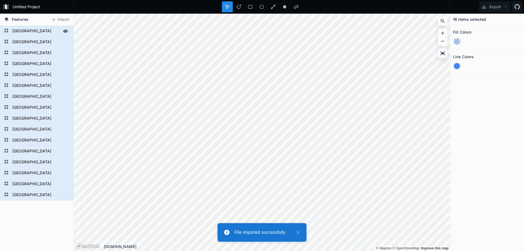
click at [43, 29] on form "[GEOGRAPHIC_DATA]" at bounding box center [36, 31] width 51 height 8
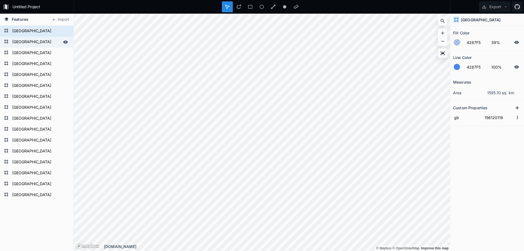
click at [41, 38] on form "[GEOGRAPHIC_DATA]" at bounding box center [36, 42] width 51 height 8
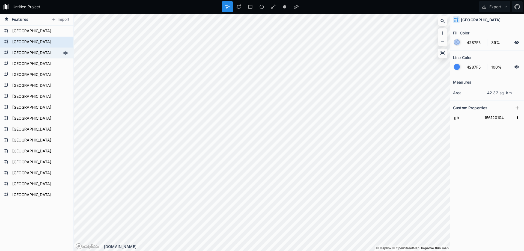
click at [38, 48] on div "[GEOGRAPHIC_DATA]" at bounding box center [36, 52] width 73 height 11
type input "156120115"
click at [55, 19] on icon at bounding box center [53, 19] width 5 height 5
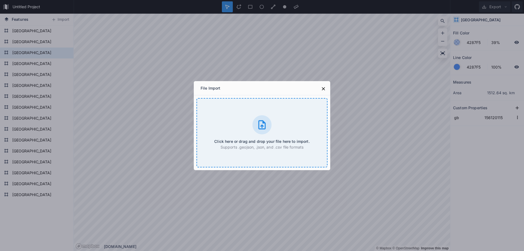
click at [246, 116] on div "Click here or drag and drop your file here to import. Supports .geojson, .json,…" at bounding box center [261, 132] width 131 height 69
drag, startPoint x: 314, startPoint y: 90, endPoint x: 320, endPoint y: 90, distance: 5.7
click at [315, 90] on div "File Import" at bounding box center [262, 88] width 136 height 14
click at [320, 90] on button at bounding box center [323, 89] width 8 height 8
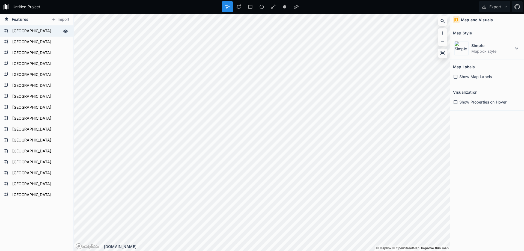
click at [38, 35] on form "[GEOGRAPHIC_DATA]" at bounding box center [36, 31] width 51 height 8
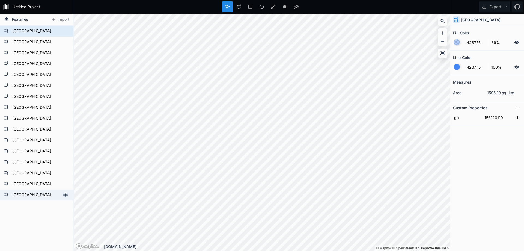
click at [28, 192] on form "[GEOGRAPHIC_DATA]" at bounding box center [36, 195] width 51 height 8
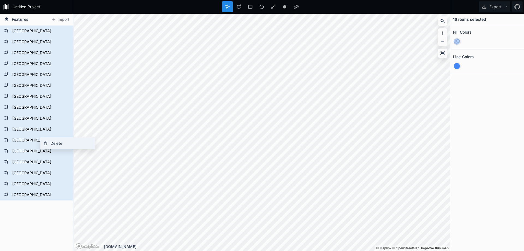
click at [58, 146] on div "Delete" at bounding box center [67, 142] width 55 height 11
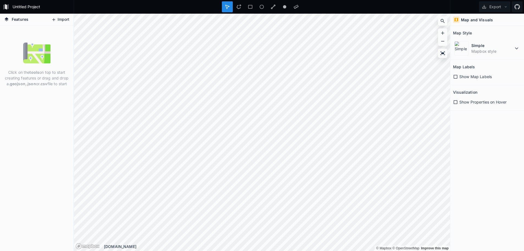
click at [66, 21] on button "Import" at bounding box center [60, 19] width 23 height 9
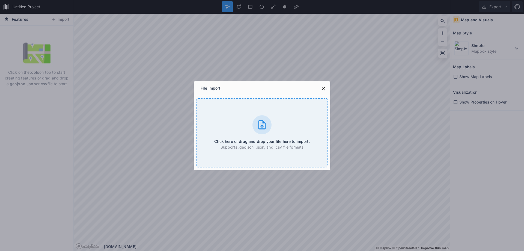
click at [256, 131] on div at bounding box center [261, 124] width 19 height 19
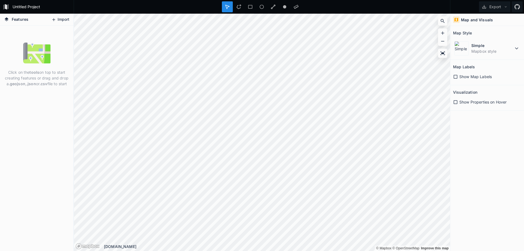
click at [55, 21] on icon at bounding box center [53, 19] width 5 height 5
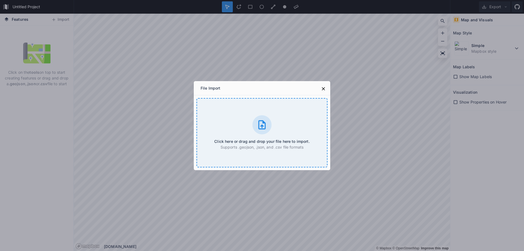
click at [278, 125] on div "Click here or drag and drop your file here to import. Supports .geojson, .json,…" at bounding box center [261, 132] width 131 height 69
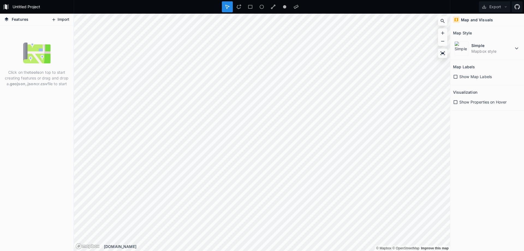
click at [69, 23] on button "Import" at bounding box center [60, 19] width 23 height 9
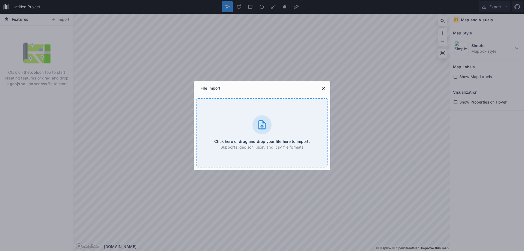
click at [254, 127] on div at bounding box center [261, 124] width 19 height 19
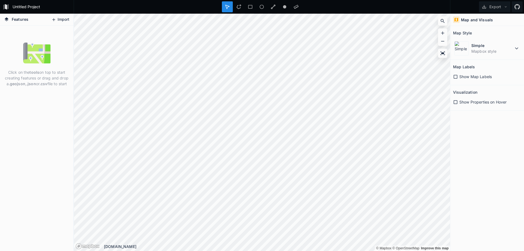
click at [61, 18] on button "Import" at bounding box center [60, 19] width 23 height 9
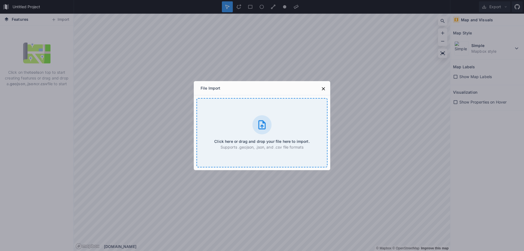
click at [279, 133] on div "Click here or drag and drop your file here to import. Supports .geojson, .json,…" at bounding box center [261, 132] width 131 height 69
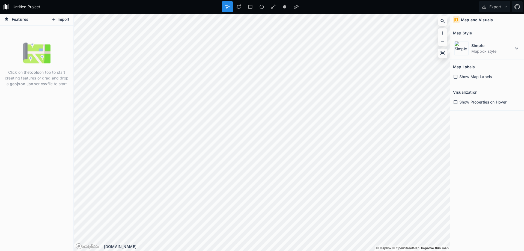
click at [68, 20] on button "Import" at bounding box center [60, 19] width 23 height 9
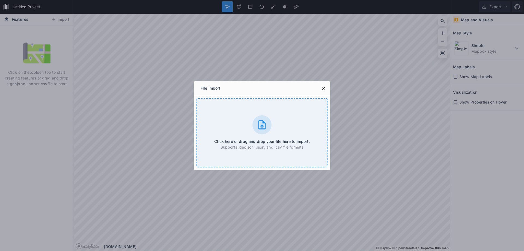
click at [272, 127] on div "Click here or drag and drop your file here to import. Supports .geojson, .json,…" at bounding box center [261, 132] width 131 height 69
click at [256, 122] on icon at bounding box center [261, 124] width 11 height 11
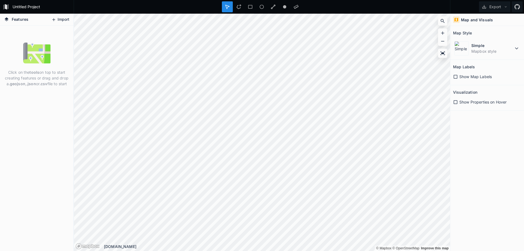
click at [63, 18] on button "Import" at bounding box center [60, 19] width 23 height 9
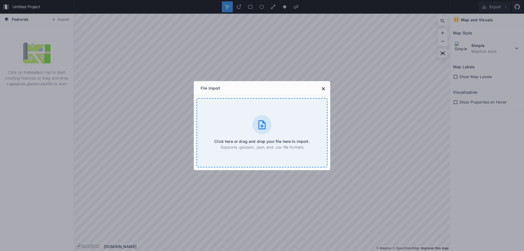
click at [258, 115] on div "Click here or drag and drop your file here to import. Supports .geojson, .json,…" at bounding box center [261, 132] width 131 height 69
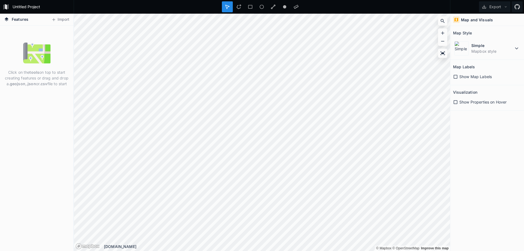
click at [50, 77] on p "Click on the tools on top to start creating features or drag and drop a .geojso…" at bounding box center [36, 77] width 65 height 17
click at [61, 18] on button "Import" at bounding box center [60, 19] width 23 height 9
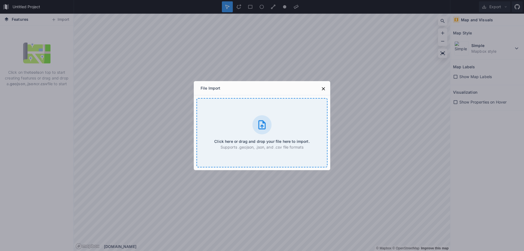
click at [263, 119] on icon at bounding box center [261, 124] width 11 height 11
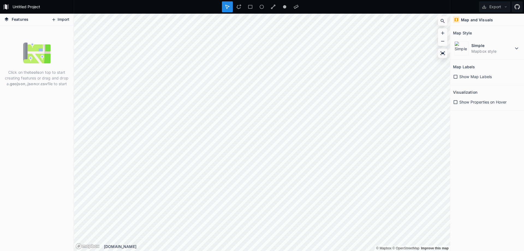
click at [62, 21] on button "Import" at bounding box center [60, 19] width 23 height 9
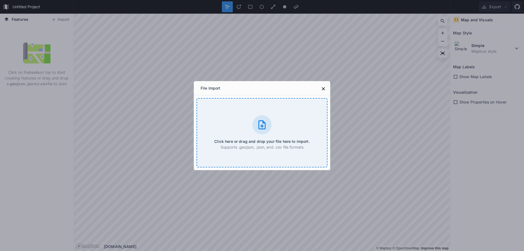
click at [268, 119] on div at bounding box center [261, 124] width 19 height 19
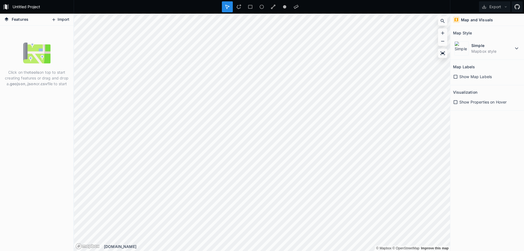
drag, startPoint x: 57, startPoint y: 20, endPoint x: 61, endPoint y: 19, distance: 4.0
click at [61, 19] on button "Import" at bounding box center [60, 19] width 23 height 9
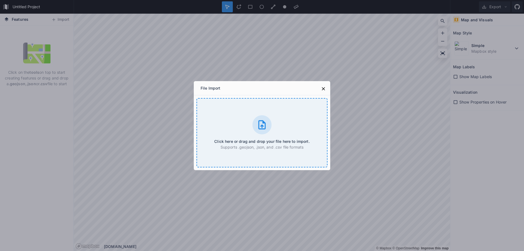
click at [242, 115] on div "Click here or drag and drop your file here to import. Supports .geojson, .json,…" at bounding box center [261, 132] width 131 height 69
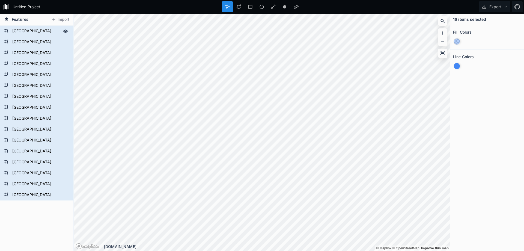
click at [22, 32] on form "[GEOGRAPHIC_DATA]" at bounding box center [36, 31] width 51 height 8
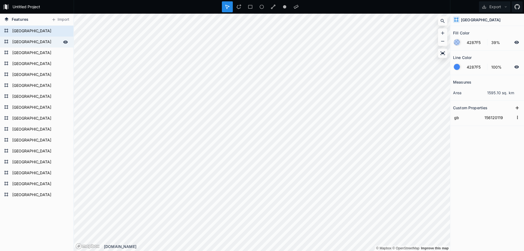
click at [24, 37] on div "[GEOGRAPHIC_DATA]" at bounding box center [36, 42] width 73 height 11
click at [28, 30] on form "[GEOGRAPHIC_DATA]" at bounding box center [36, 31] width 51 height 8
type input "156120119"
click at [40, 194] on form "[GEOGRAPHIC_DATA]" at bounding box center [36, 195] width 51 height 8
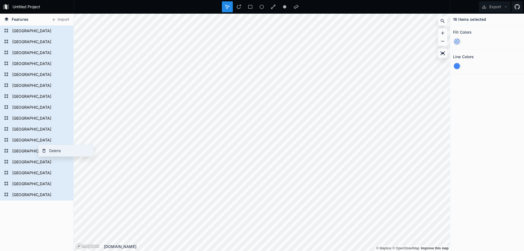
click at [52, 153] on div "Delete" at bounding box center [66, 150] width 55 height 11
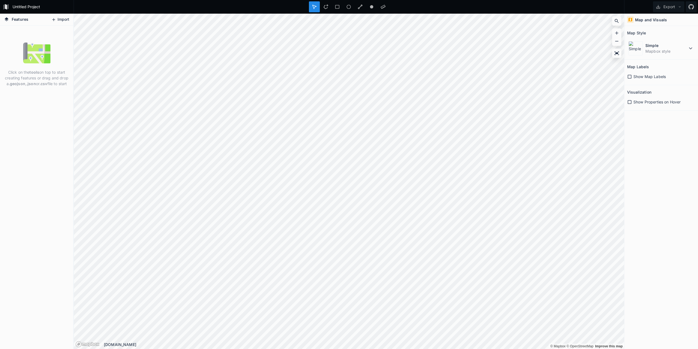
click at [66, 20] on button "Import" at bounding box center [60, 19] width 23 height 9
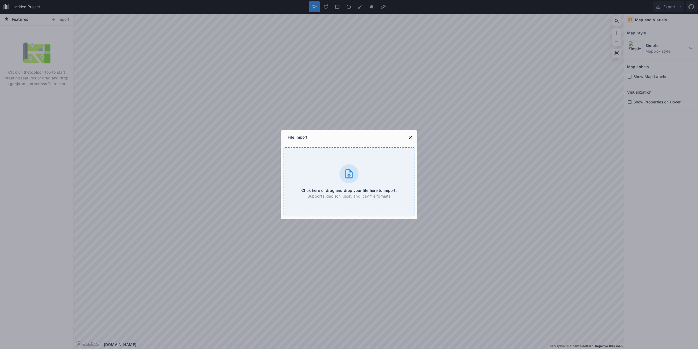
click at [320, 173] on div "Click here or drag and drop your file here to import. Supports .geojson, .json,…" at bounding box center [349, 181] width 131 height 69
